Goal: Information Seeking & Learning: Learn about a topic

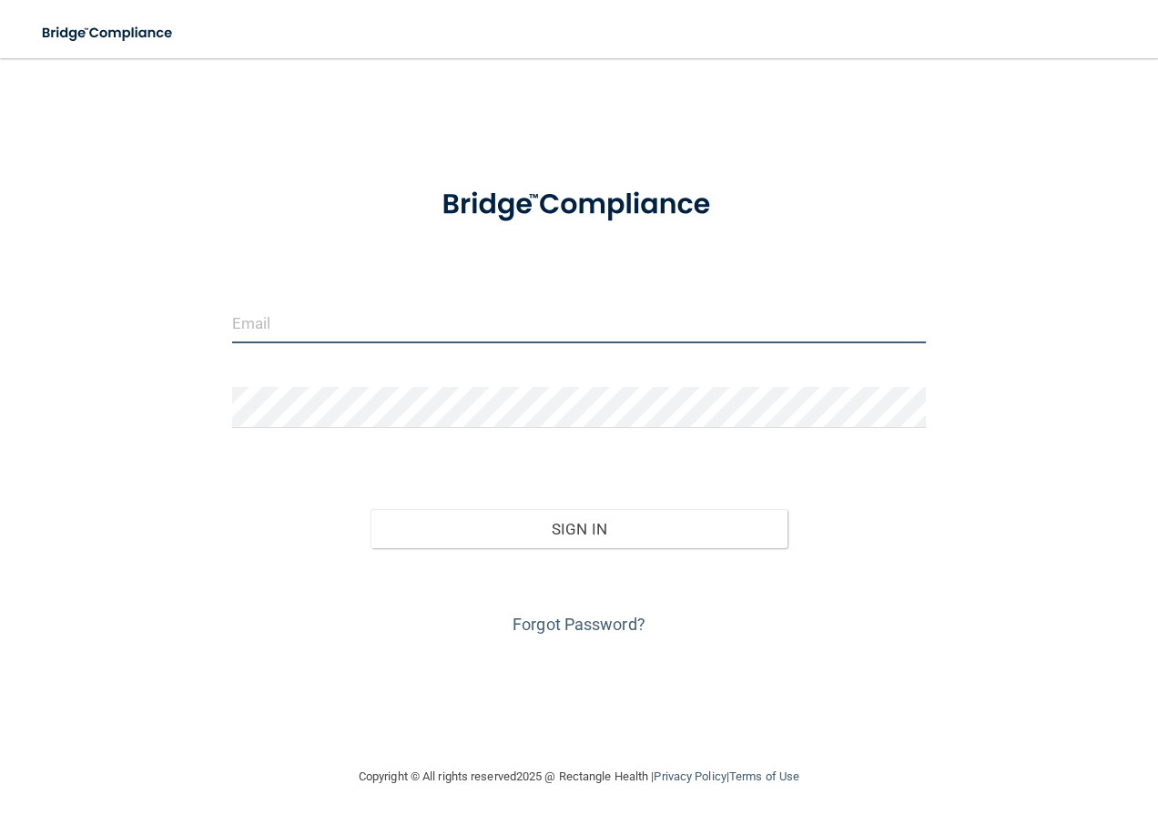
click at [384, 321] on input "email" at bounding box center [579, 322] width 694 height 41
type input "[EMAIL_ADDRESS][DOMAIN_NAME]"
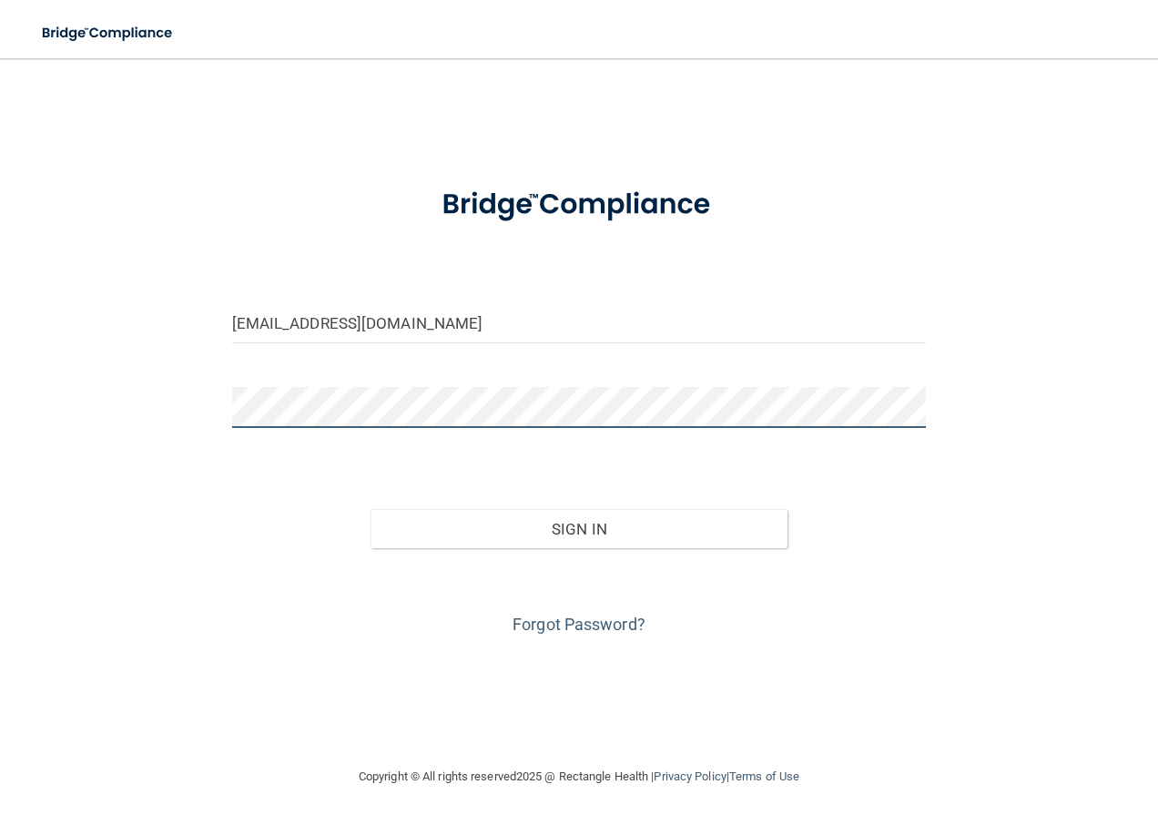
click at [370, 509] on button "Sign In" at bounding box center [578, 529] width 417 height 40
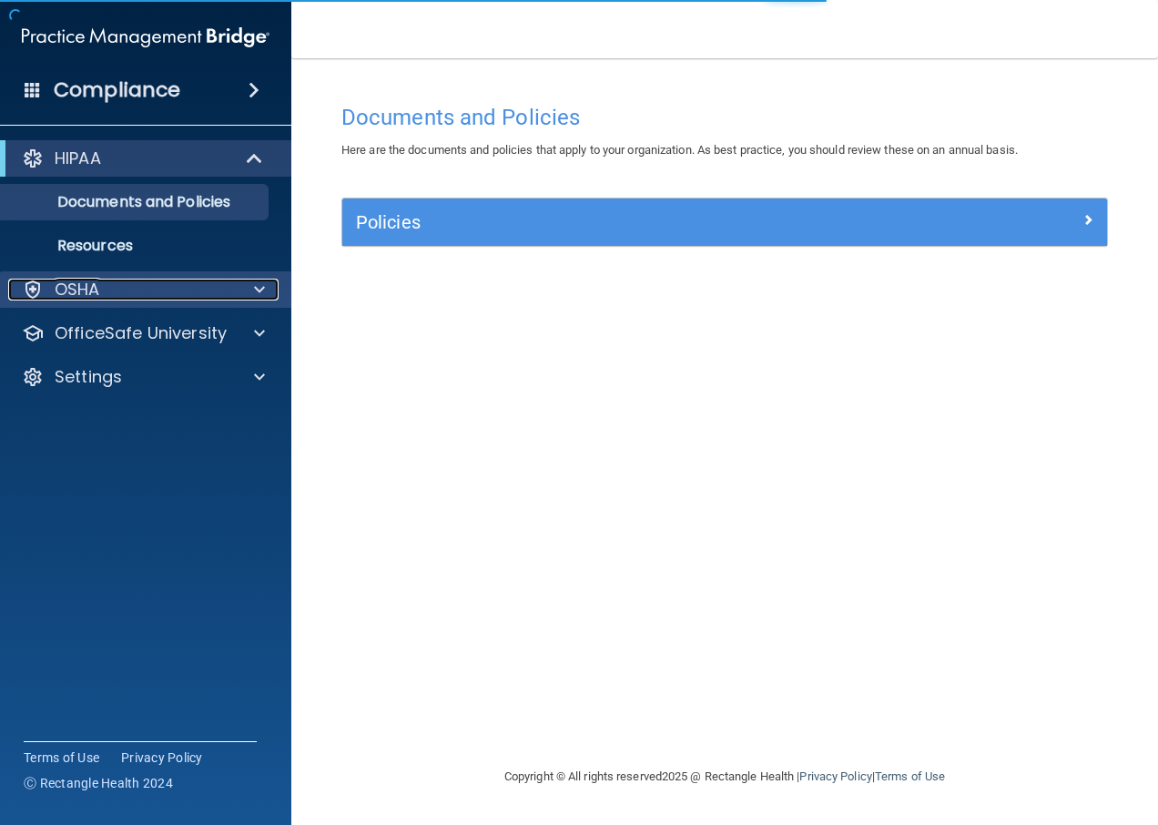
click at [195, 286] on div "OSHA" at bounding box center [121, 289] width 226 height 22
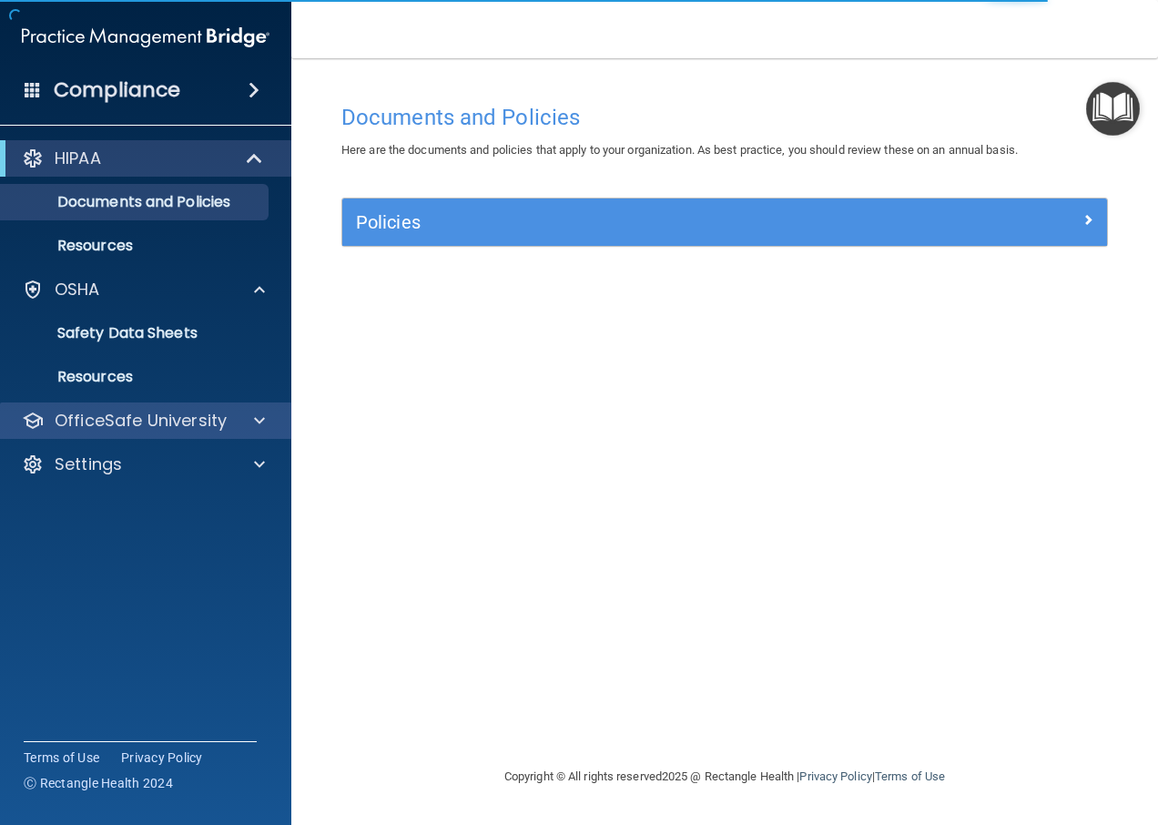
click at [229, 408] on div "OfficeSafe University" at bounding box center [146, 420] width 292 height 36
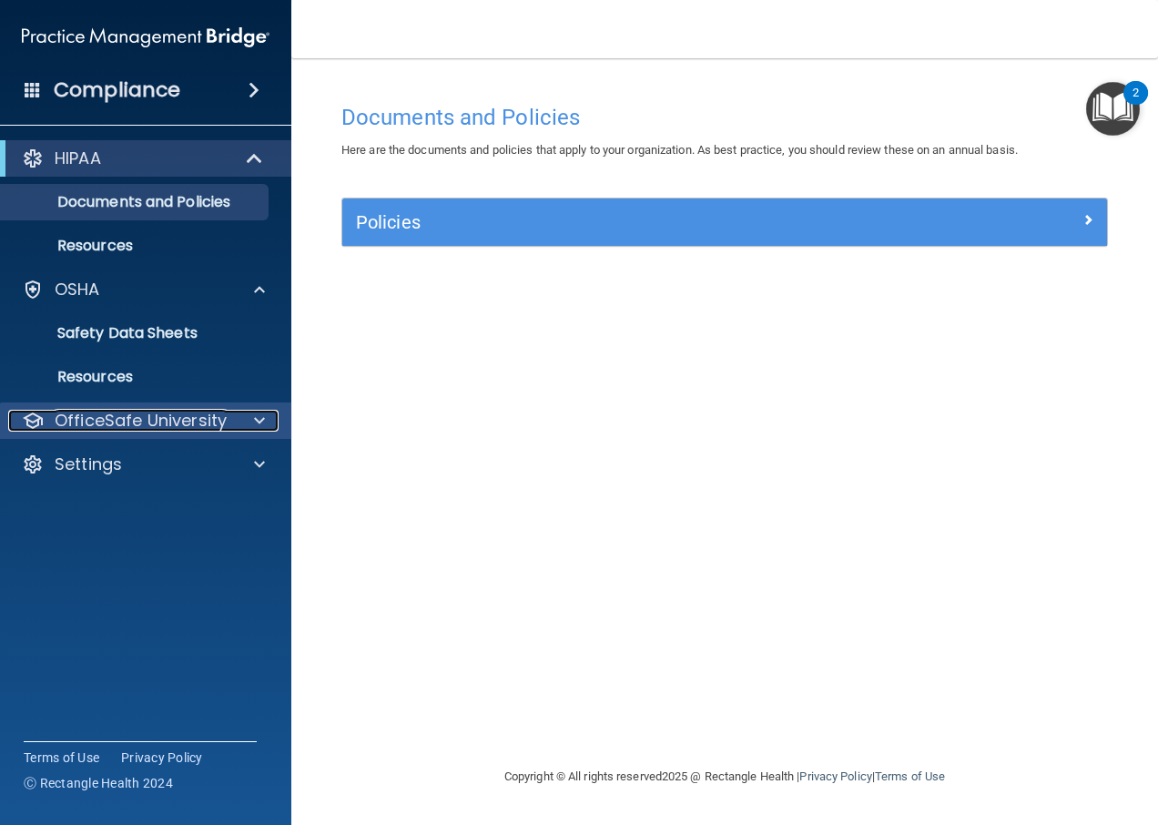
click at [261, 420] on span at bounding box center [259, 421] width 11 height 22
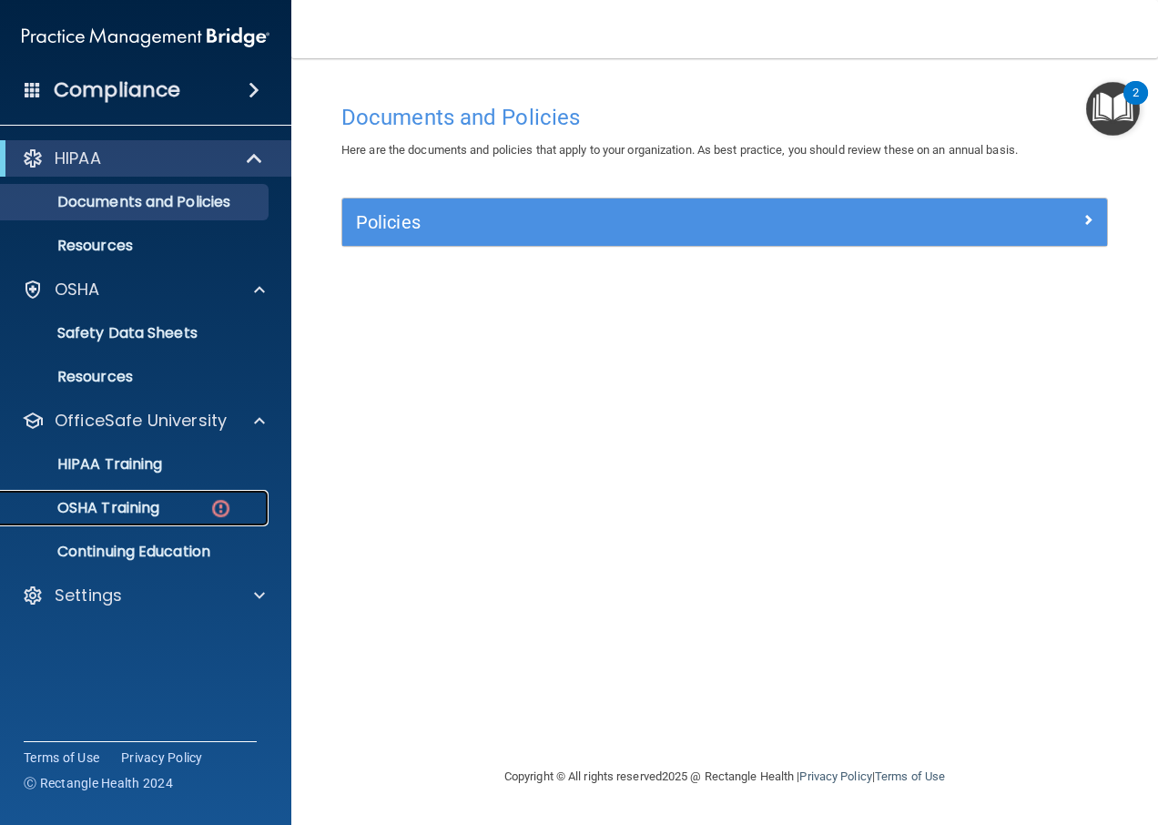
click at [203, 505] on div "OSHA Training" at bounding box center [136, 508] width 248 height 18
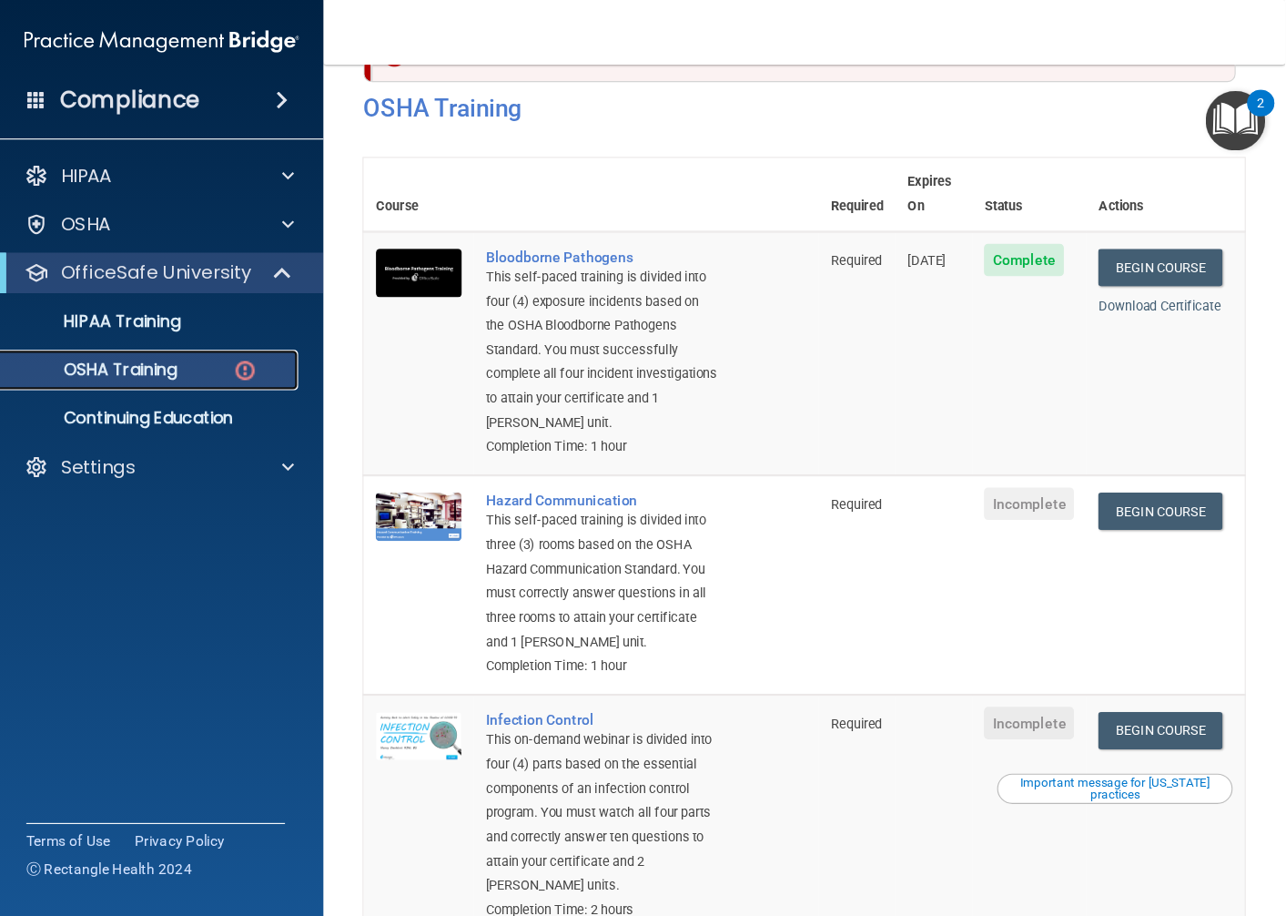
scroll to position [63, 0]
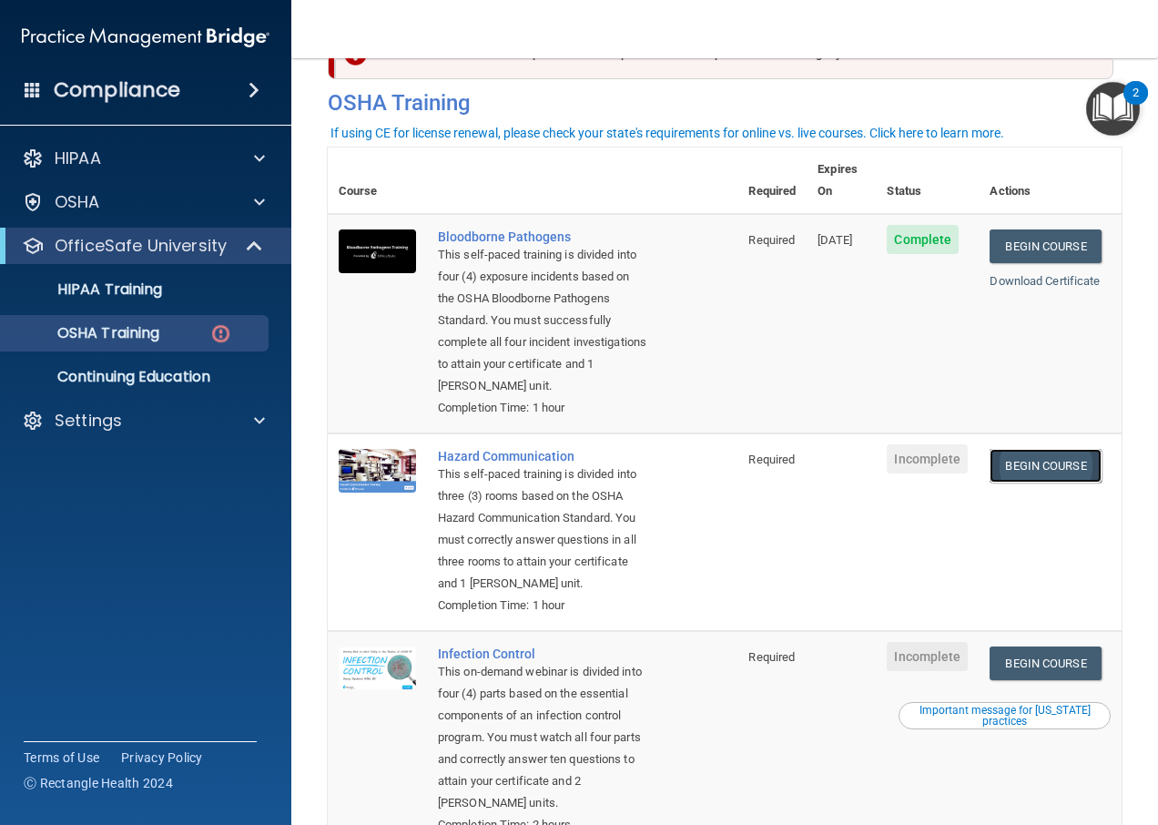
click at [1019, 456] on link "Begin Course" at bounding box center [1044, 466] width 111 height 34
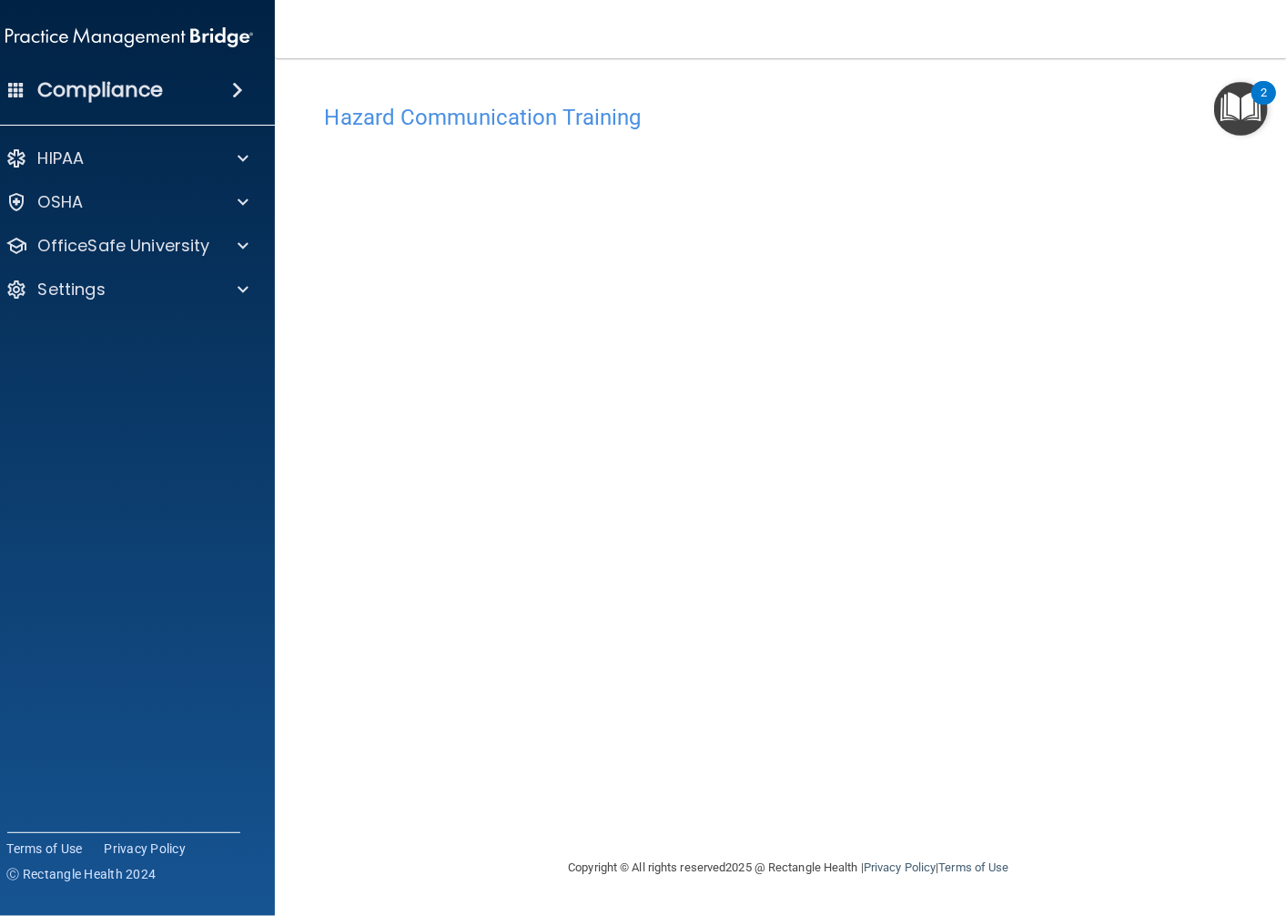
drag, startPoint x: 1157, startPoint y: 5, endPoint x: 465, endPoint y: 850, distance: 1092.3
click at [465, 824] on div "Copyright © All rights reserved 2025 @ Rectangle Health | Privacy Policy | Term…" at bounding box center [789, 867] width 664 height 58
click at [232, 244] on div at bounding box center [240, 246] width 46 height 22
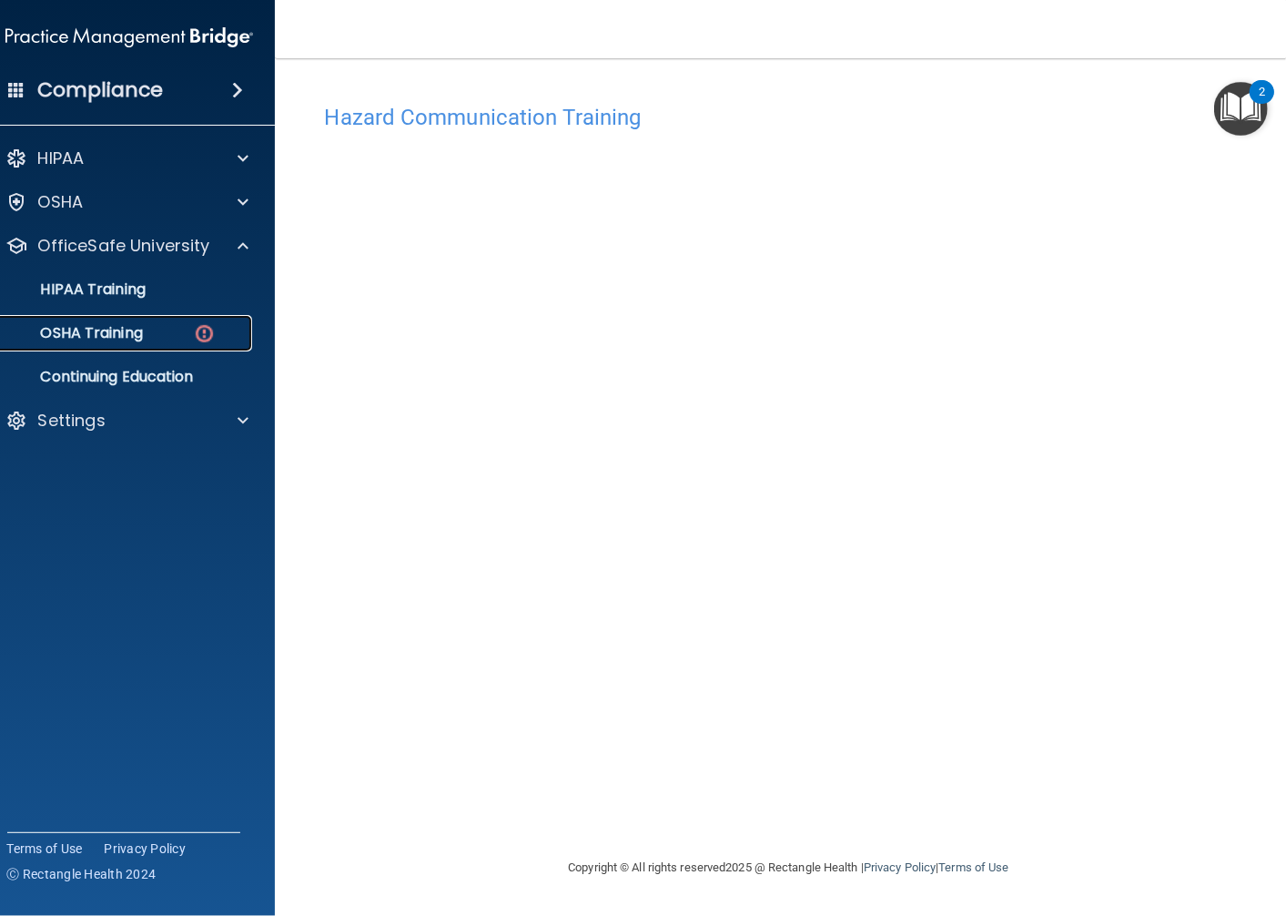
click at [171, 337] on div "OSHA Training" at bounding box center [119, 333] width 248 height 18
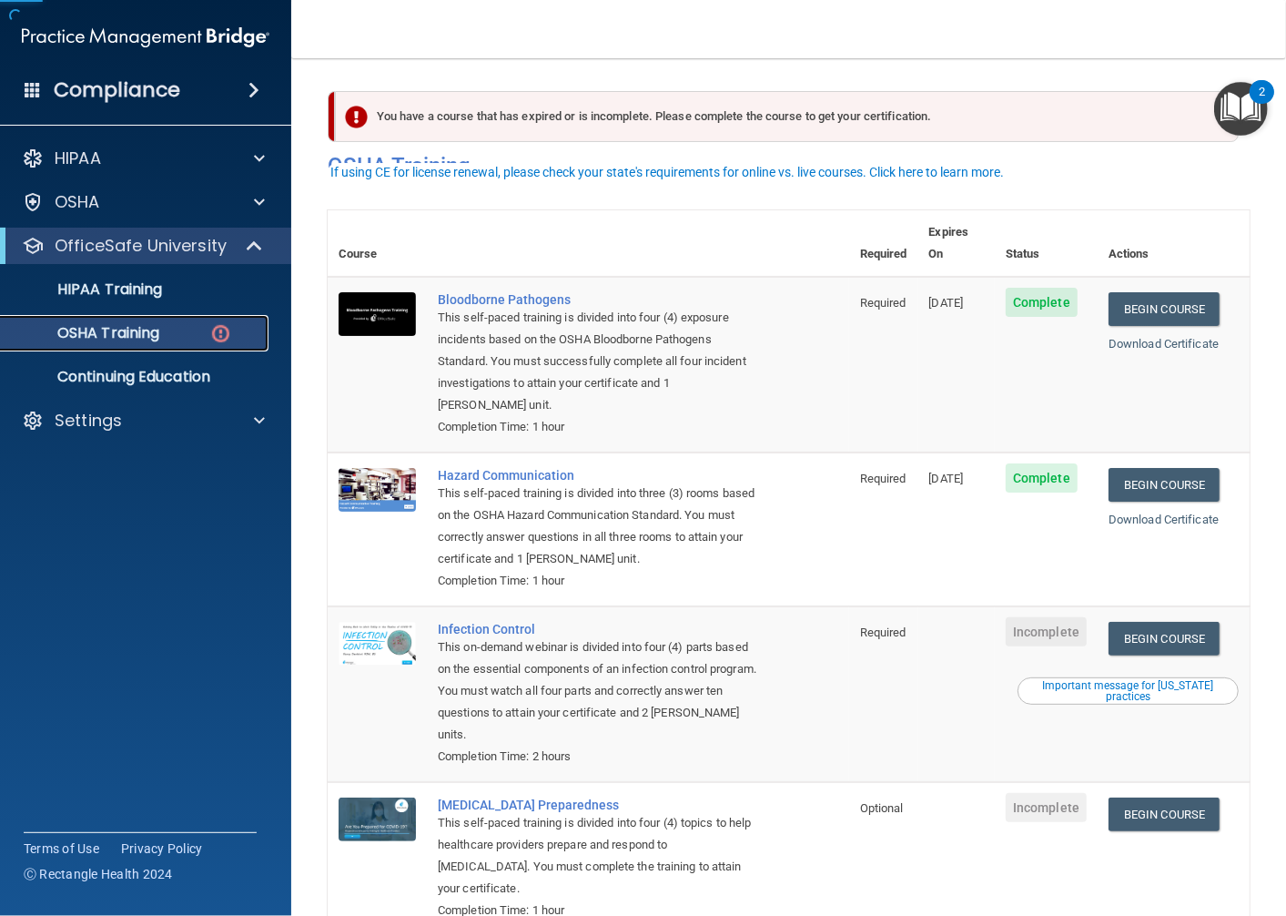
scroll to position [94, 0]
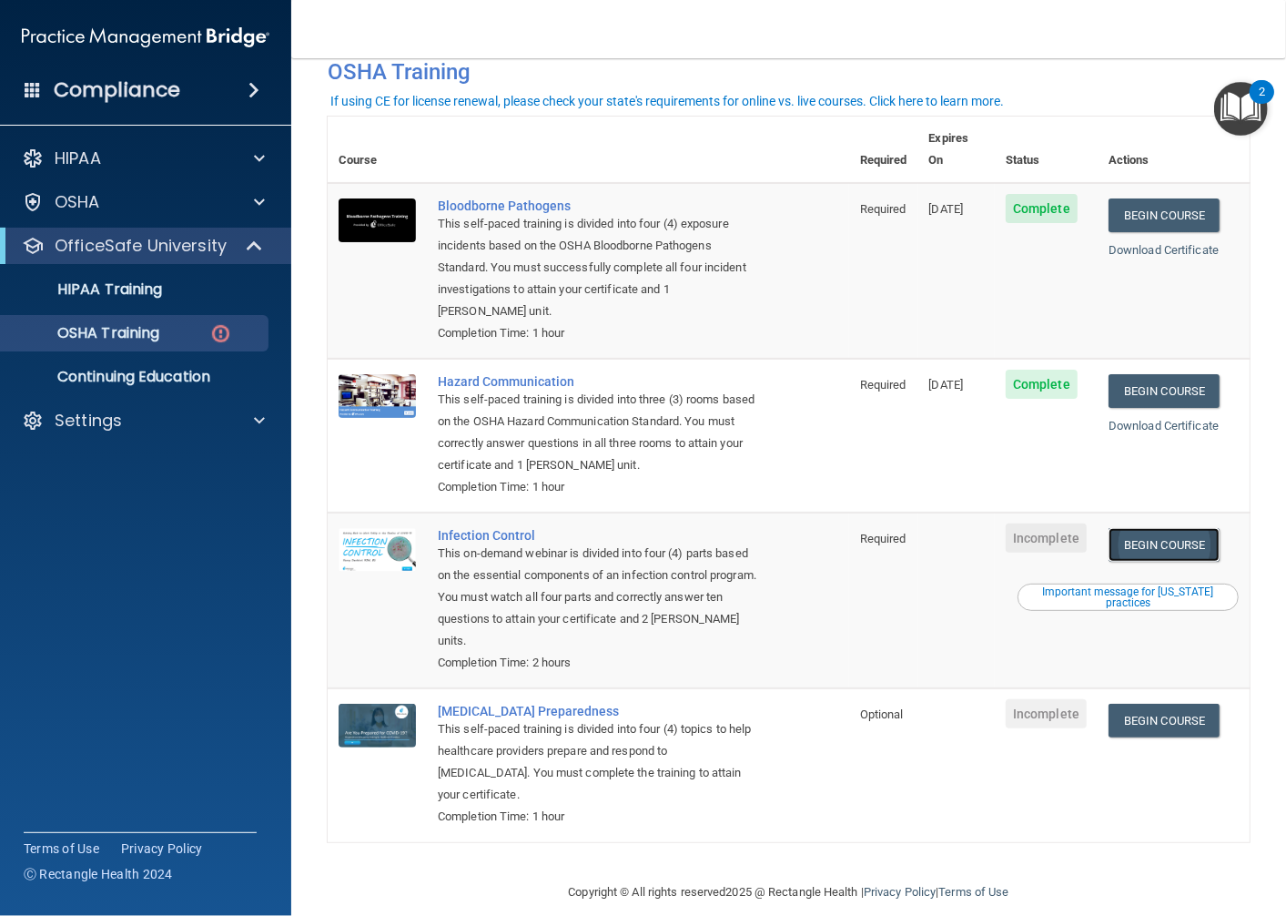
click at [1157, 528] on link "Begin Course" at bounding box center [1163, 545] width 111 height 34
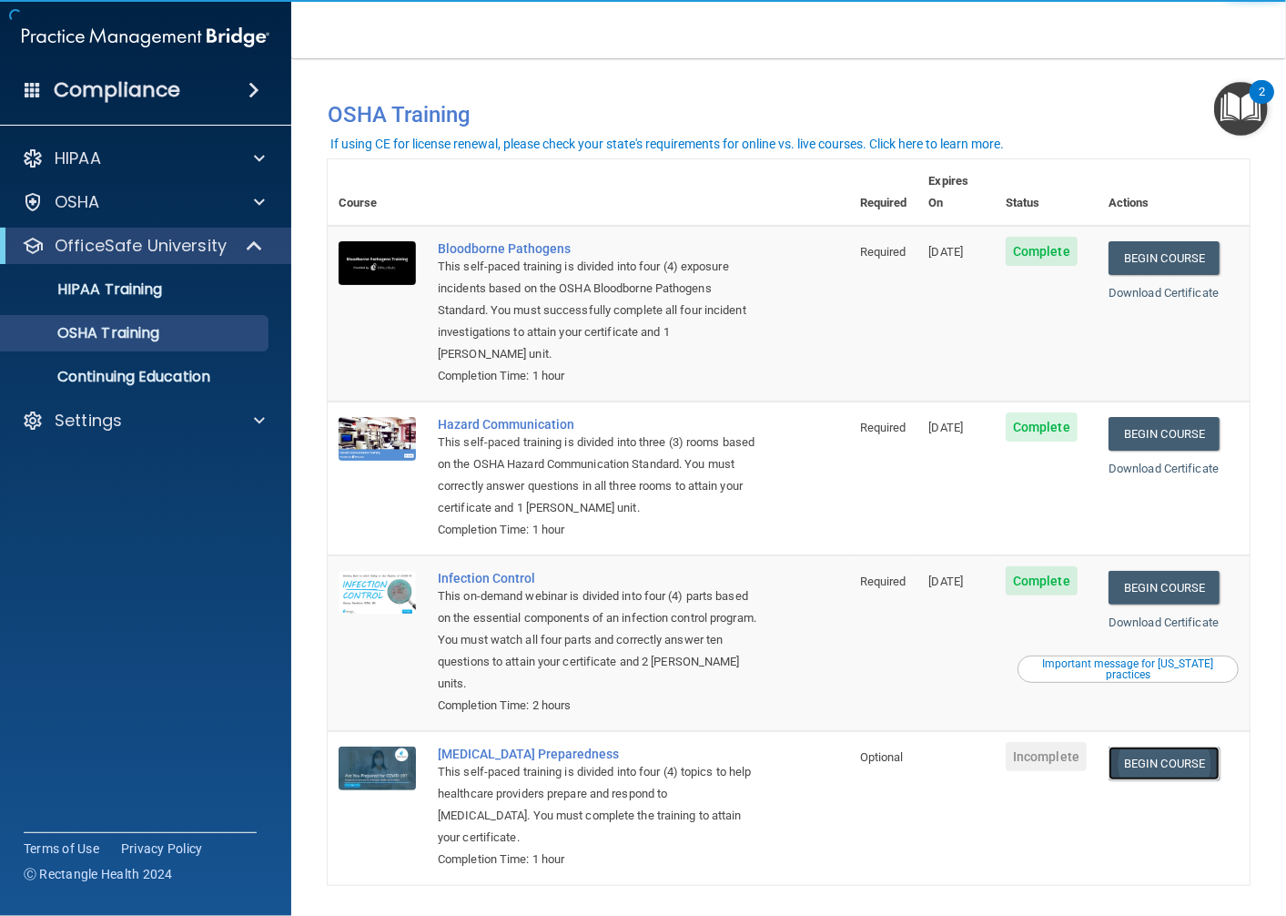
click at [1159, 746] on link "Begin Course" at bounding box center [1163, 763] width 111 height 34
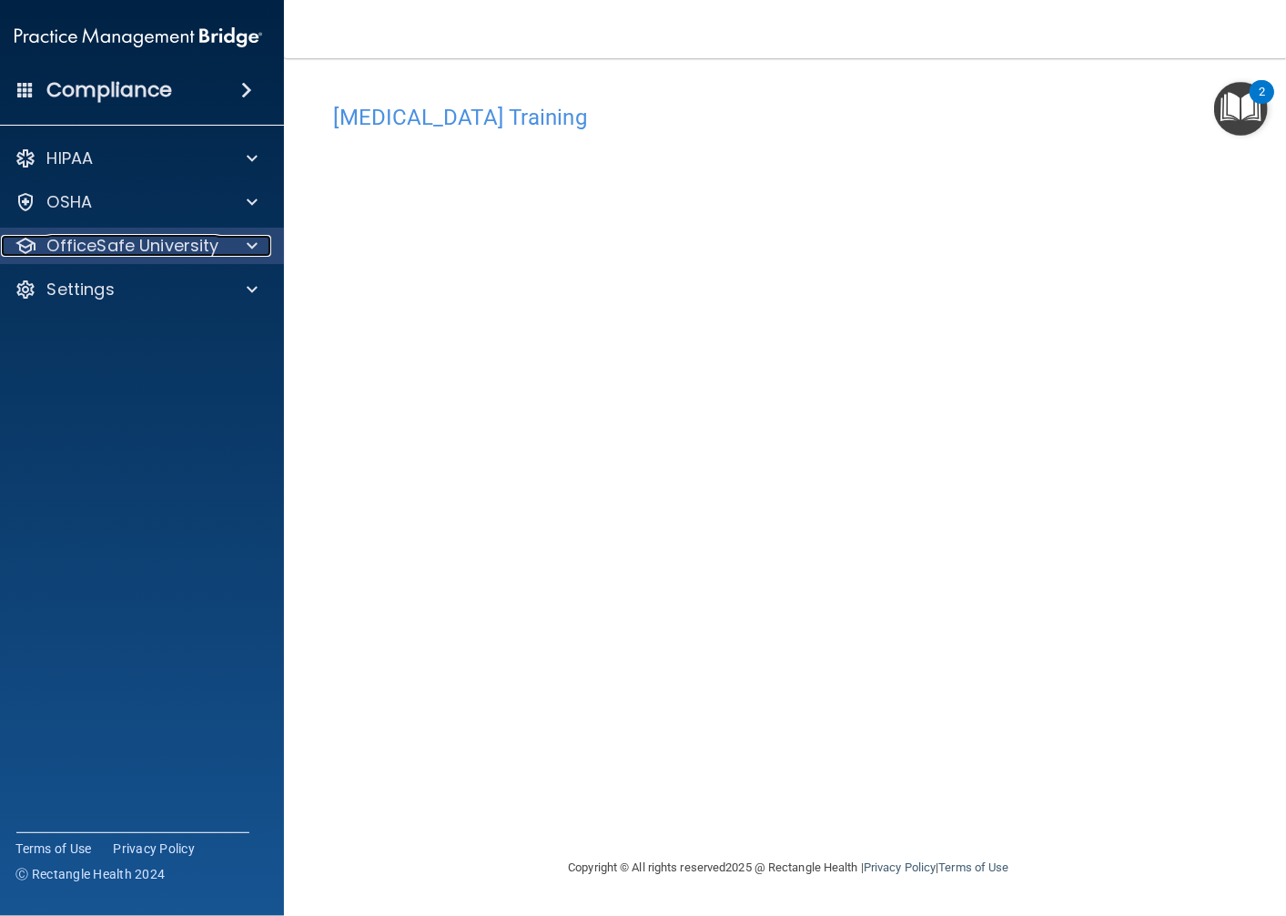
click at [187, 244] on p "OfficeSafe University" at bounding box center [133, 246] width 172 height 22
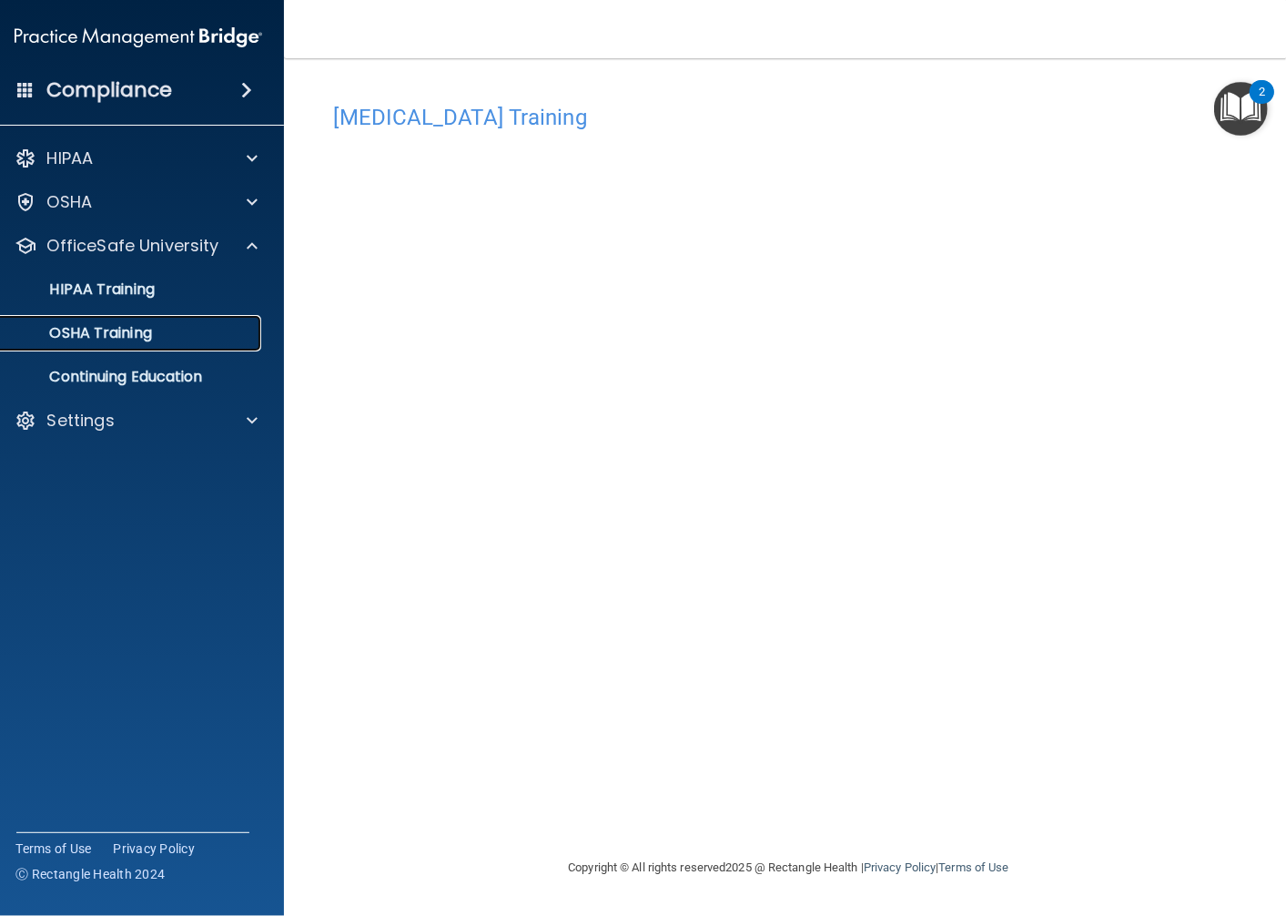
click at [232, 348] on link "OSHA Training" at bounding box center [118, 333] width 287 height 36
